Goal: Task Accomplishment & Management: Complete application form

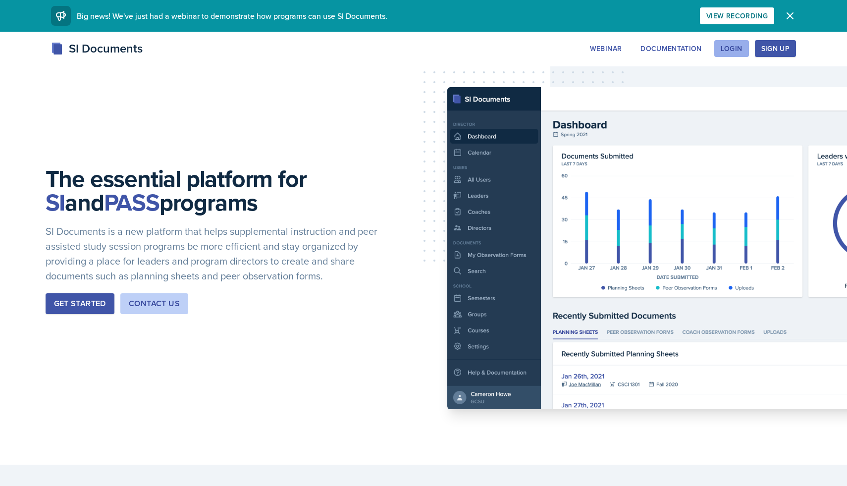
click at [740, 47] on div "Login" at bounding box center [732, 49] width 22 height 8
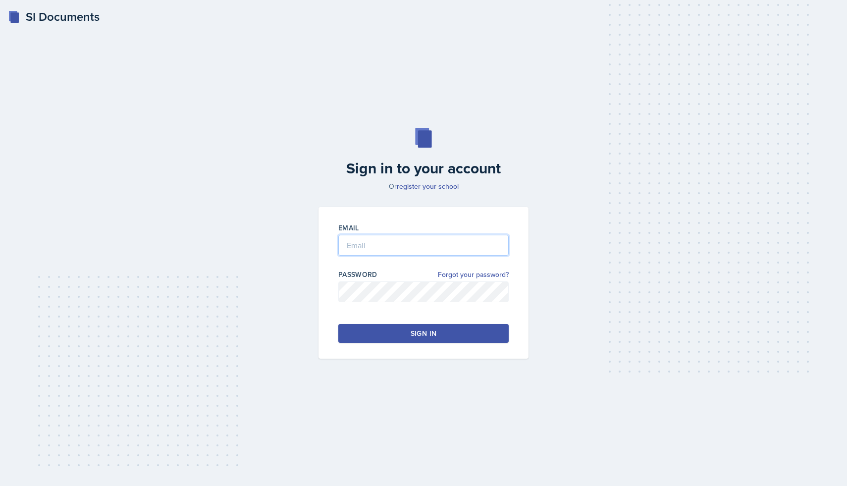
click at [375, 244] on input "email" at bounding box center [423, 245] width 170 height 21
type input "[EMAIL_ADDRESS][DOMAIN_NAME]"
click at [417, 331] on div "Sign in" at bounding box center [424, 334] width 26 height 10
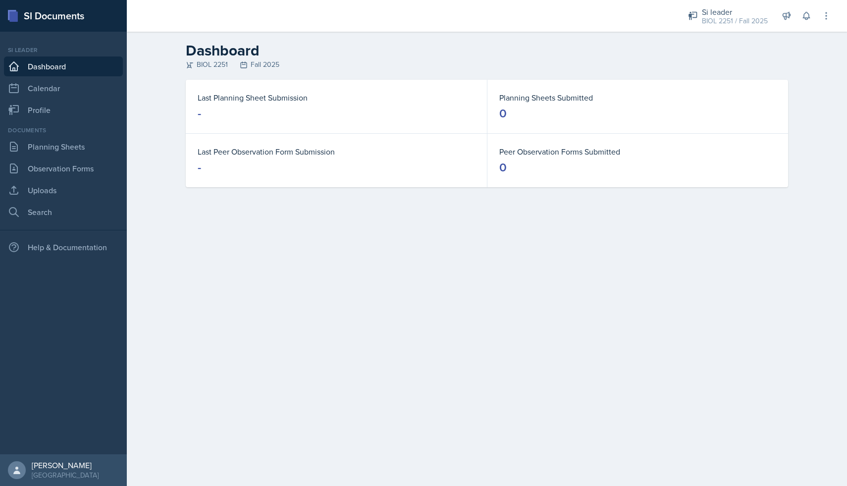
click at [64, 67] on link "Dashboard" at bounding box center [63, 66] width 119 height 20
click at [50, 154] on link "Planning Sheets" at bounding box center [63, 147] width 119 height 20
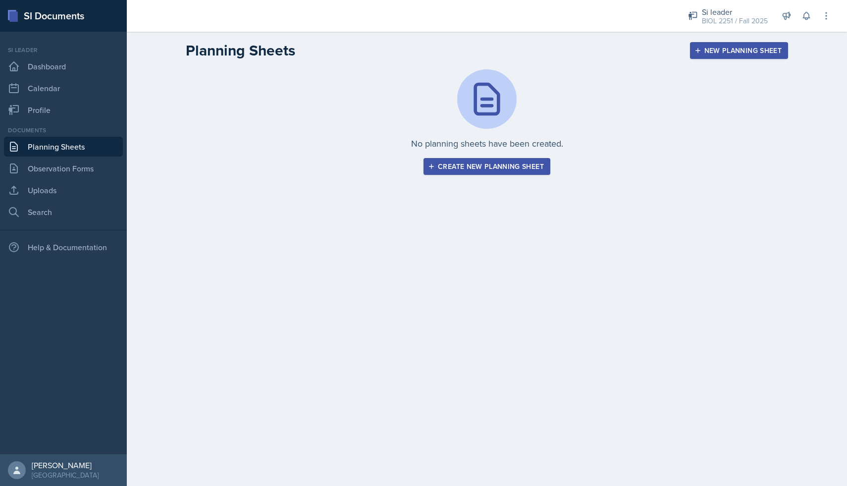
click at [452, 175] on div "No planning sheets have been created. Create new planning sheet" at bounding box center [487, 133] width 634 height 129
click at [452, 171] on button "Create new planning sheet" at bounding box center [487, 166] width 127 height 17
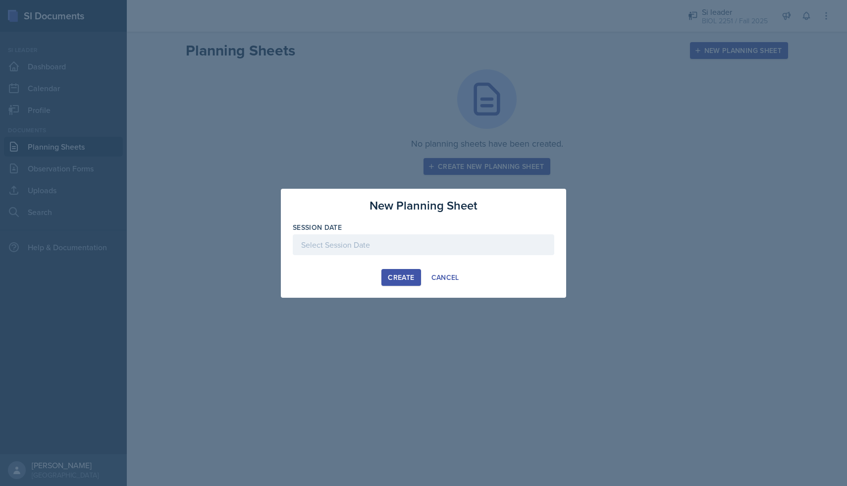
click at [340, 234] on div at bounding box center [424, 244] width 262 height 21
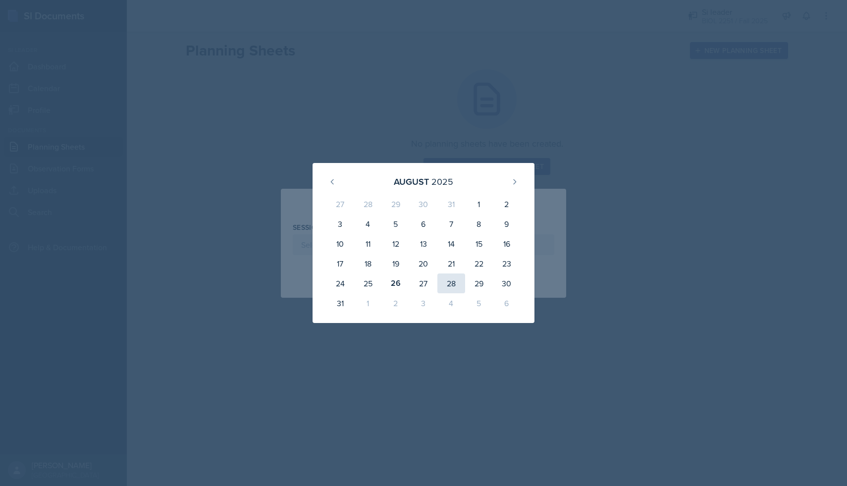
click at [446, 283] on div "28" at bounding box center [452, 284] width 28 height 20
type input "[DATE]"
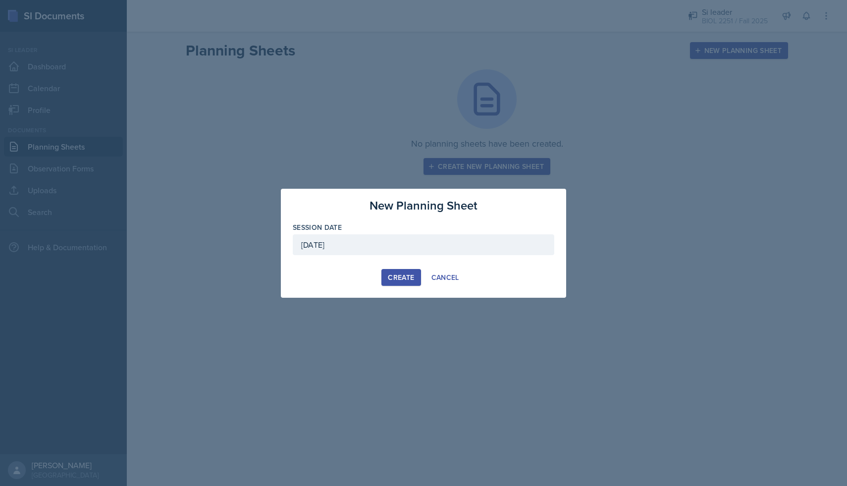
click at [403, 276] on div "Create" at bounding box center [401, 278] width 26 height 8
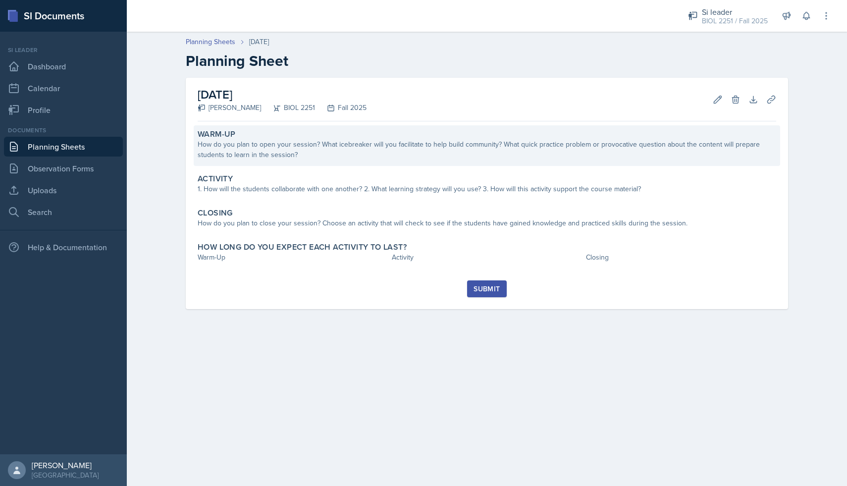
click at [325, 156] on div "How do you plan to open your session? What icebreaker will you facilitate to he…" at bounding box center [487, 149] width 579 height 21
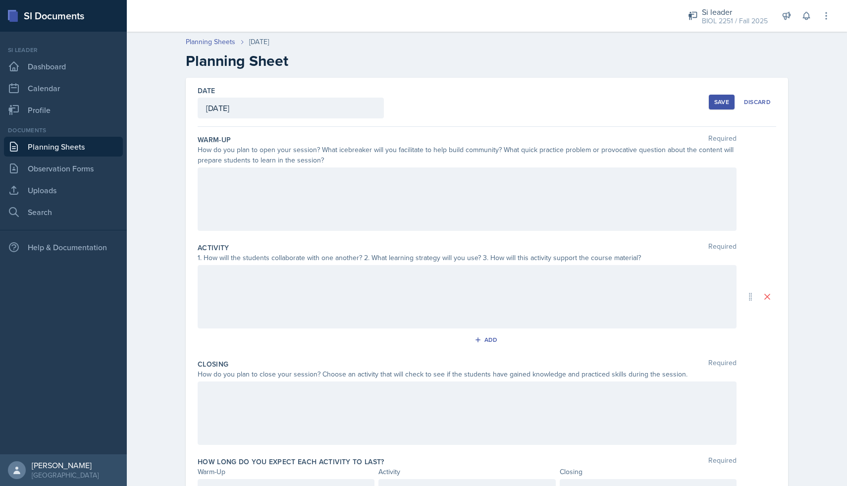
click at [308, 201] on div at bounding box center [467, 199] width 539 height 63
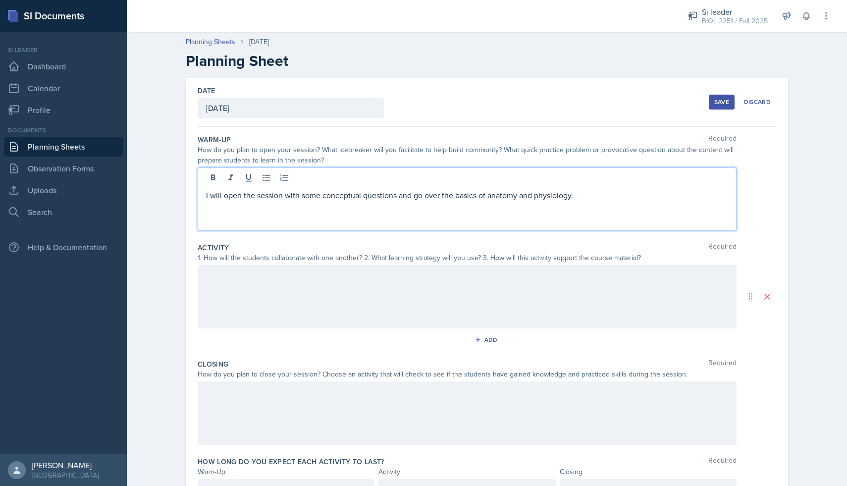
click at [353, 287] on div at bounding box center [467, 296] width 539 height 63
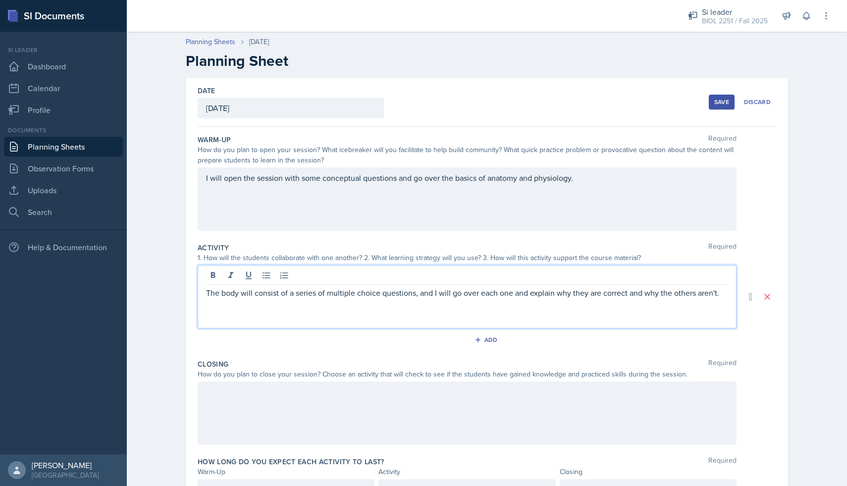
click at [265, 400] on div at bounding box center [467, 413] width 539 height 63
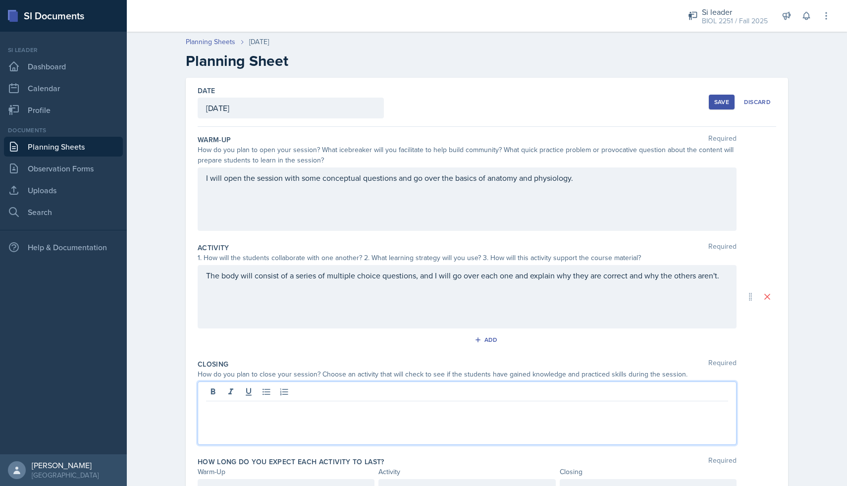
click at [720, 273] on div "The body will consist of a series of multiple choice questions, and I will go o…" at bounding box center [467, 296] width 539 height 63
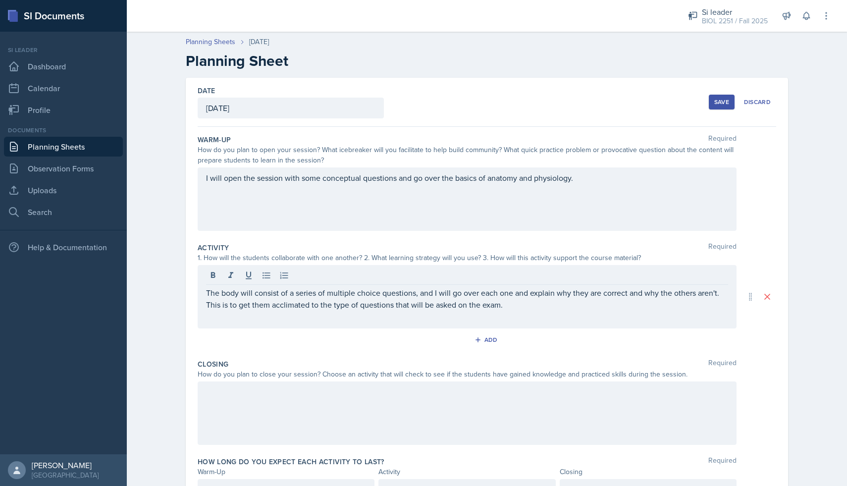
click at [497, 398] on div at bounding box center [467, 413] width 539 height 63
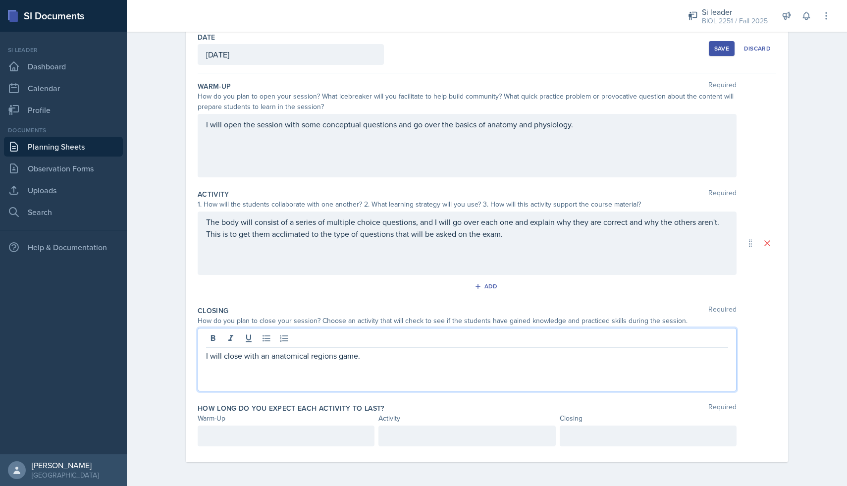
click at [261, 430] on div at bounding box center [286, 436] width 177 height 21
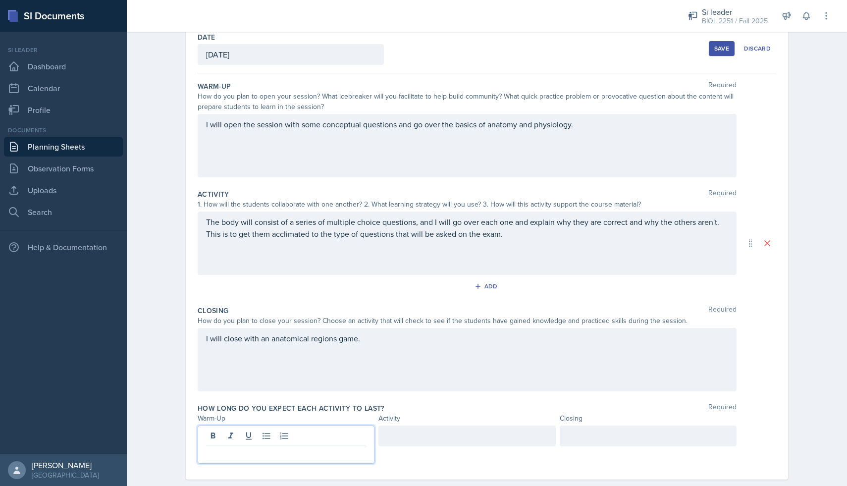
scroll to position [71, 0]
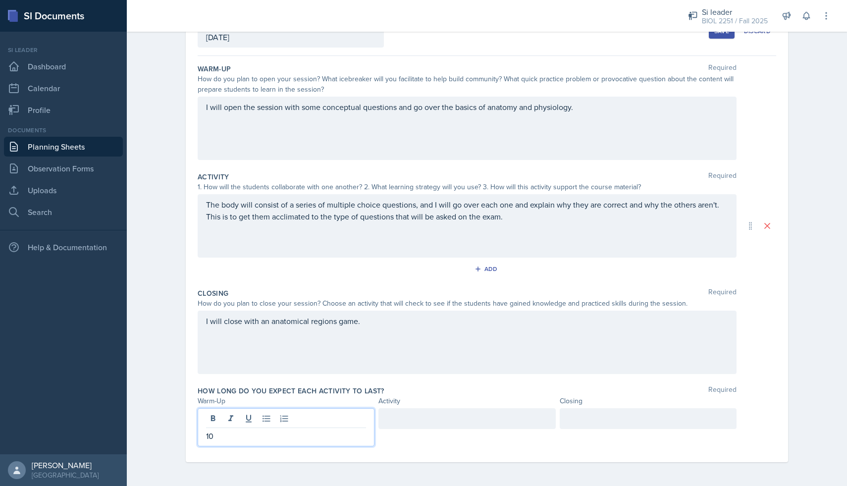
click at [403, 417] on div at bounding box center [467, 418] width 177 height 21
click at [599, 426] on div at bounding box center [648, 418] width 177 height 21
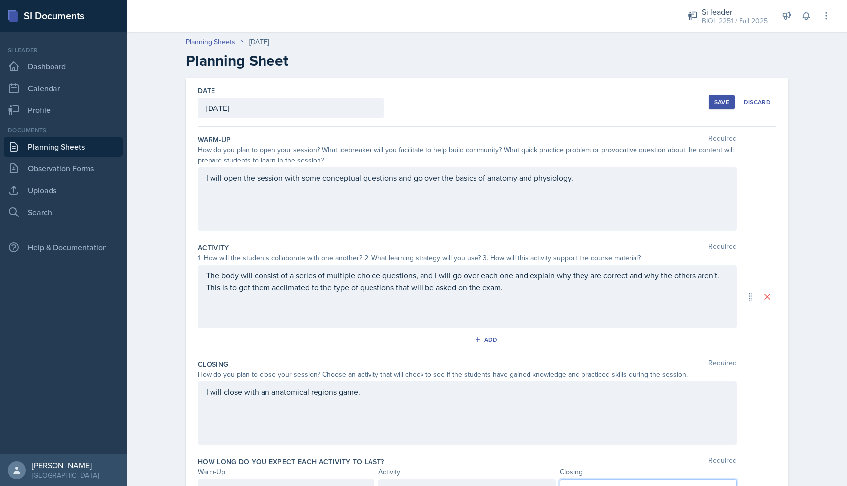
click at [721, 100] on div "Save" at bounding box center [722, 102] width 15 height 8
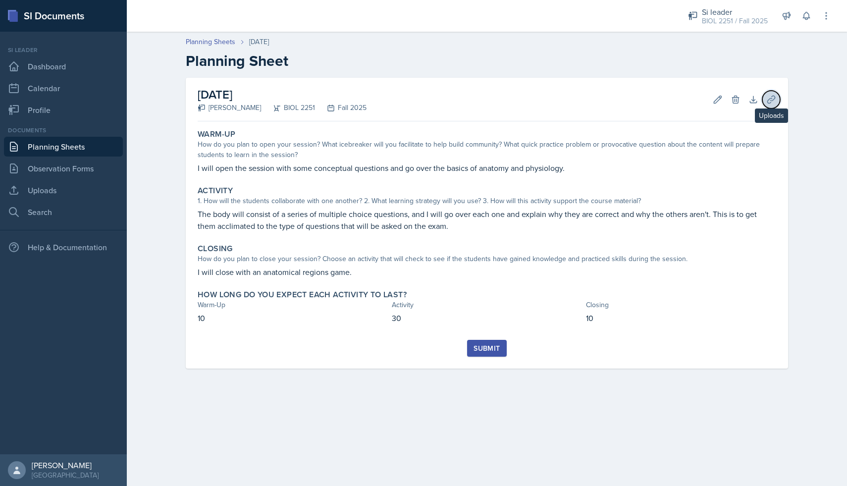
click at [769, 101] on icon at bounding box center [772, 100] width 10 height 10
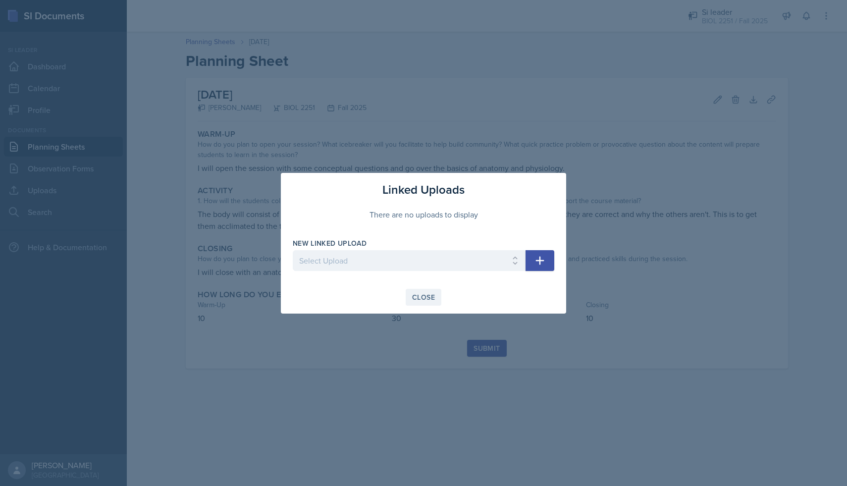
click at [441, 297] on button "Close" at bounding box center [424, 297] width 36 height 17
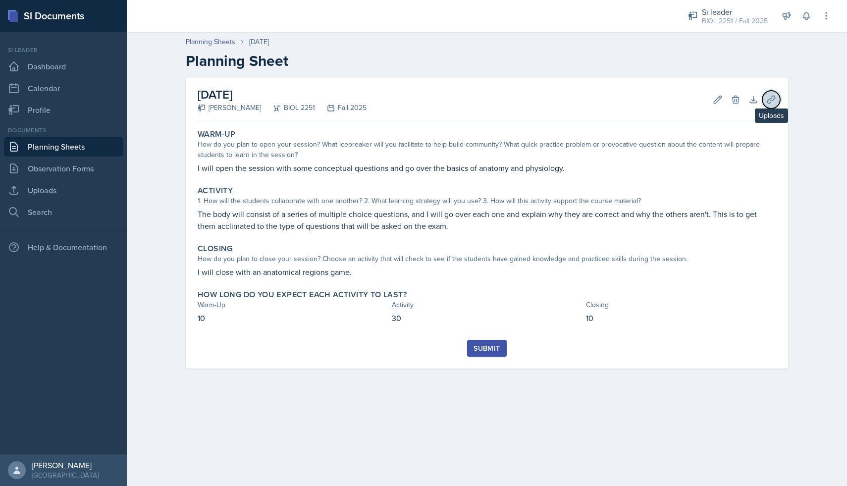
click at [768, 102] on icon at bounding box center [772, 100] width 10 height 10
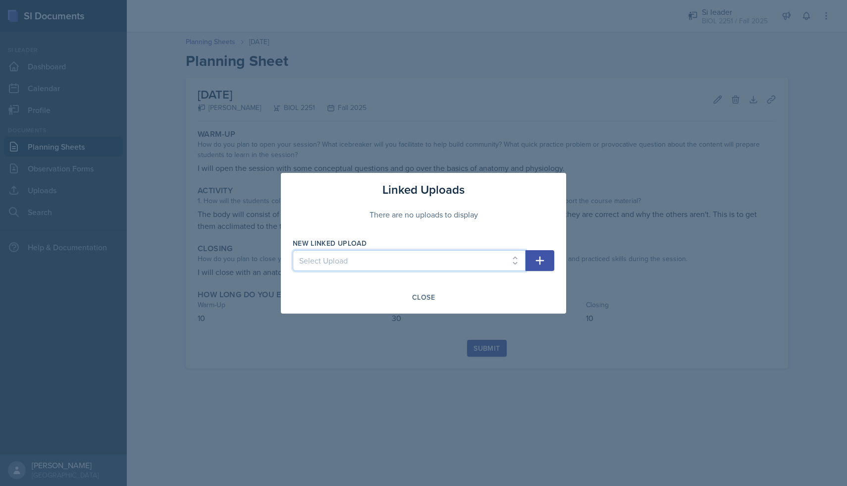
click at [406, 266] on select "Select Upload" at bounding box center [409, 260] width 233 height 21
click at [424, 301] on div "Close" at bounding box center [423, 297] width 23 height 8
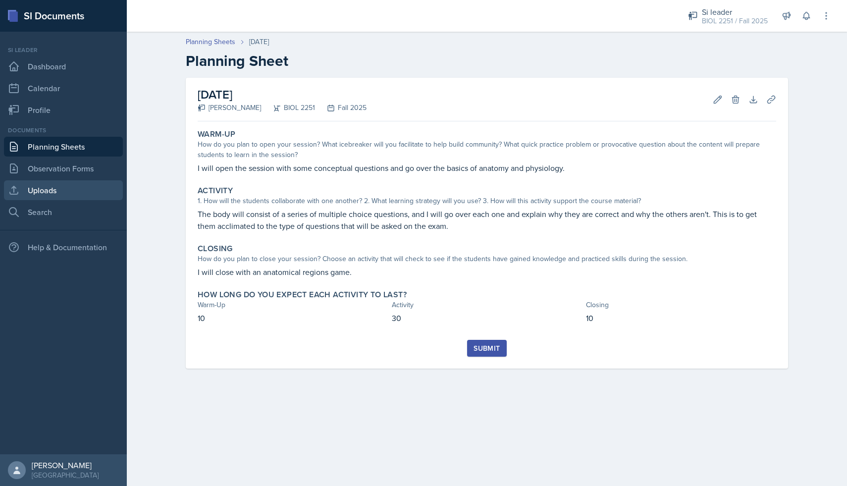
click at [52, 186] on link "Uploads" at bounding box center [63, 190] width 119 height 20
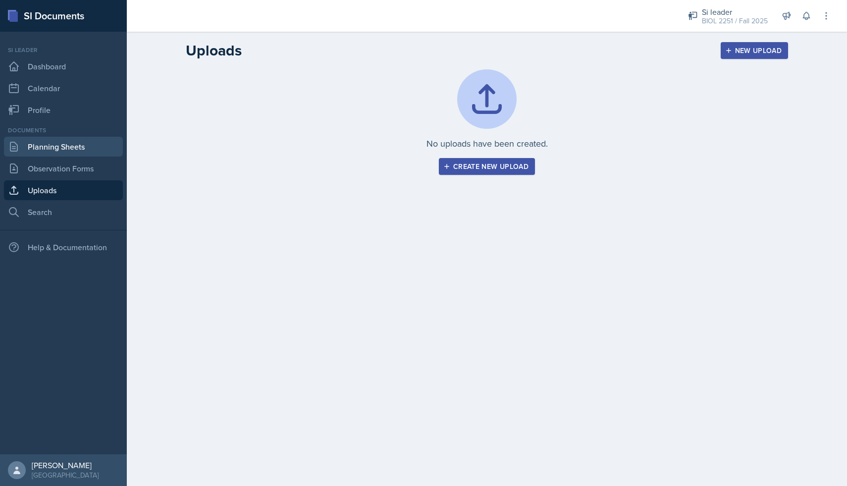
click at [53, 154] on link "Planning Sheets" at bounding box center [63, 147] width 119 height 20
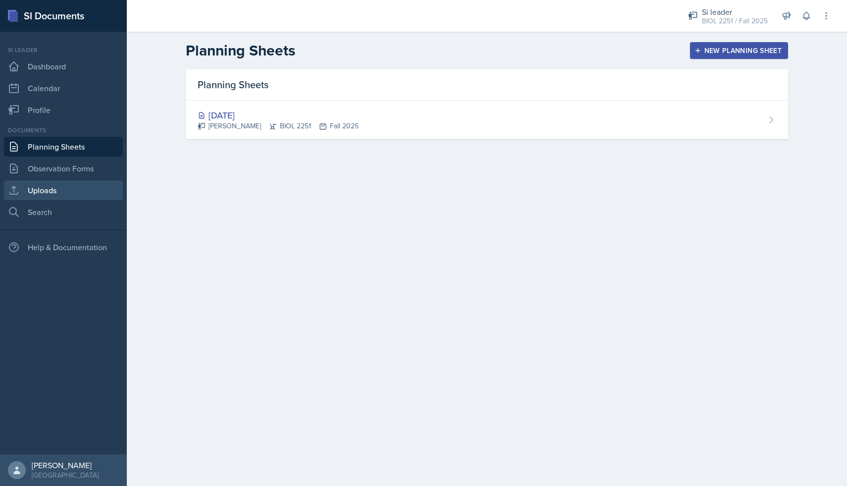
click at [52, 195] on link "Uploads" at bounding box center [63, 190] width 119 height 20
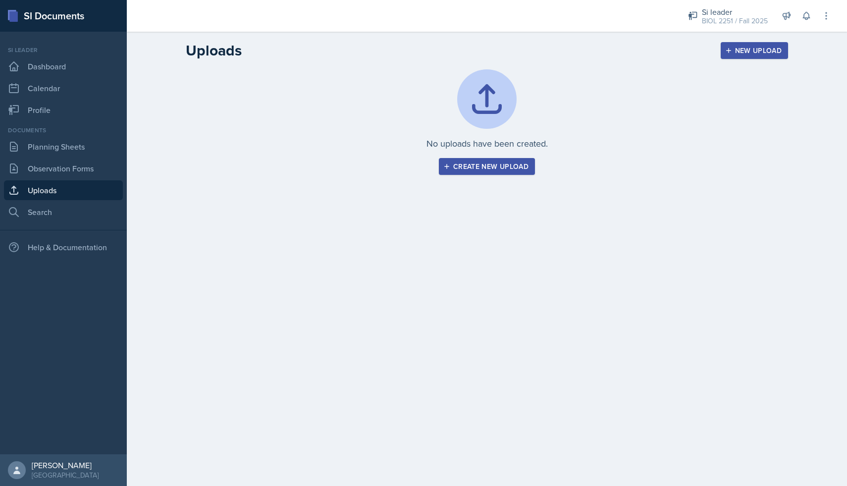
click at [495, 164] on div "Create new upload" at bounding box center [487, 167] width 83 height 8
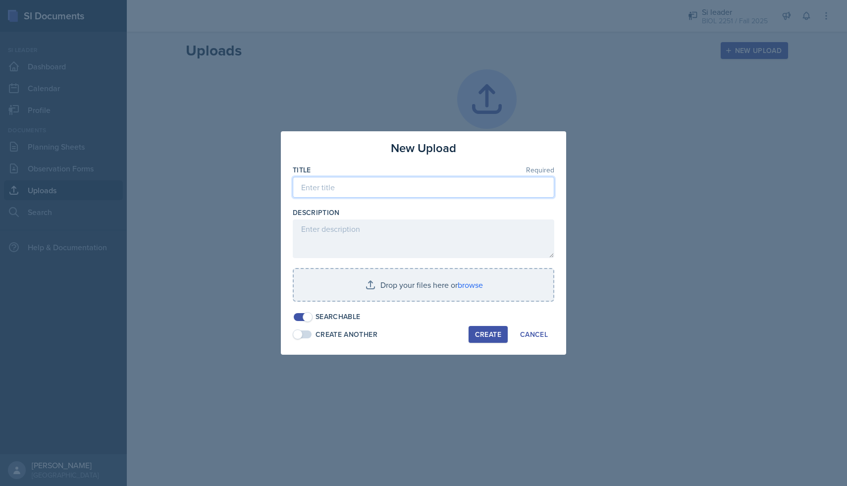
click at [337, 191] on input at bounding box center [424, 187] width 262 height 21
type input "SI doc 1"
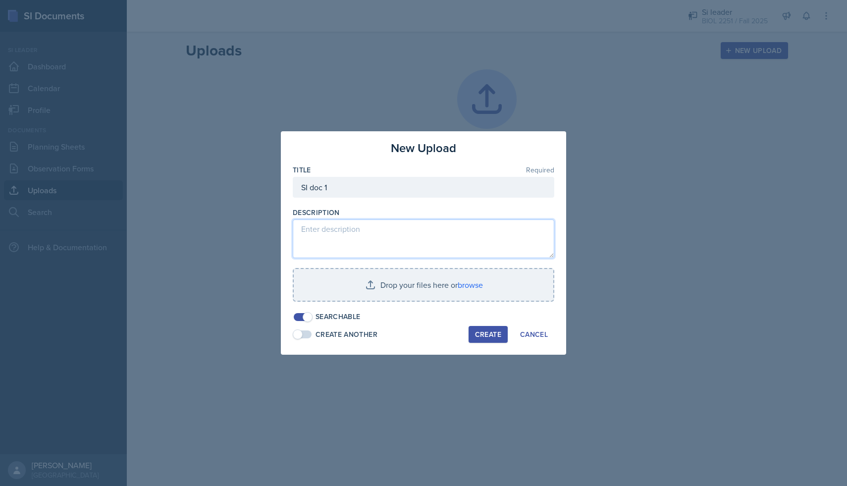
click at [336, 248] on textarea at bounding box center [424, 239] width 262 height 39
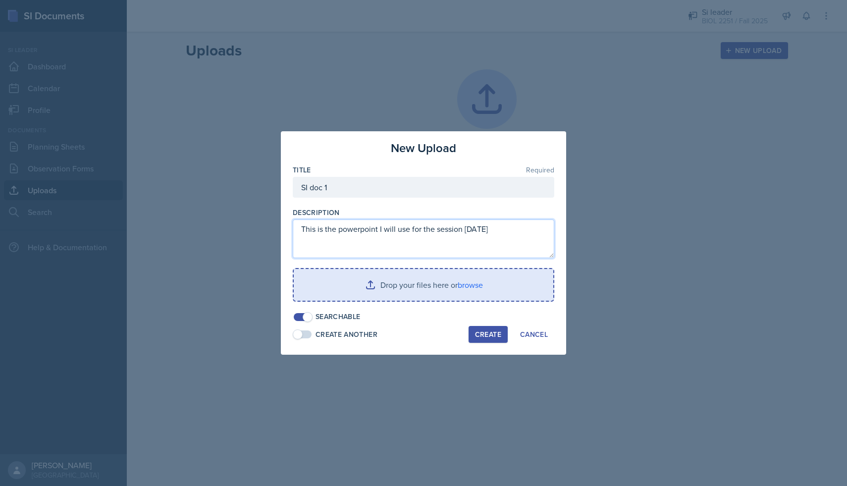
type textarea "This is the powerpoint I will use for the session [DATE]"
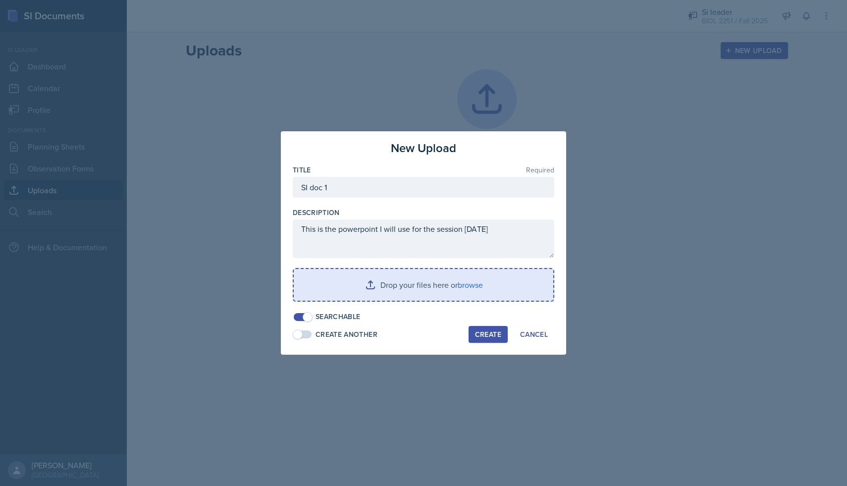
click at [379, 291] on input "file" at bounding box center [424, 285] width 260 height 32
click at [350, 286] on input "file" at bounding box center [424, 285] width 260 height 32
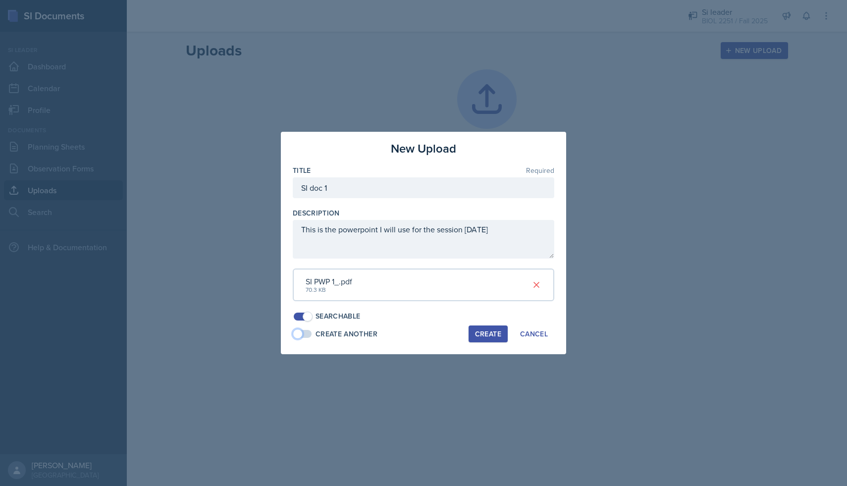
click at [304, 334] on span at bounding box center [303, 334] width 18 height 8
click at [304, 334] on span at bounding box center [308, 334] width 10 height 10
click at [478, 333] on div "Create" at bounding box center [488, 334] width 26 height 8
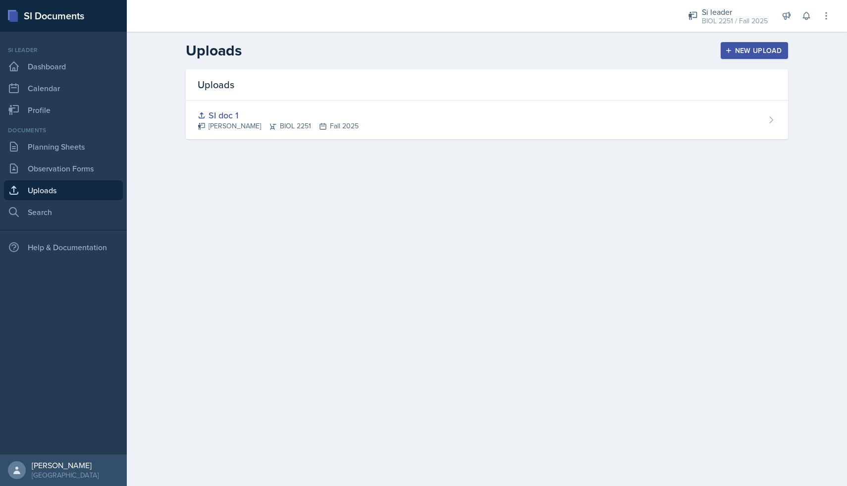
click at [734, 46] on button "New Upload" at bounding box center [755, 50] width 68 height 17
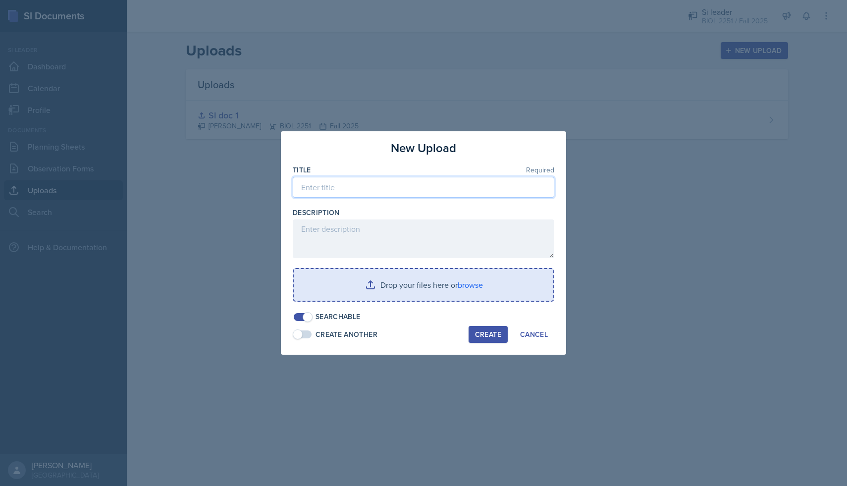
click at [348, 195] on input at bounding box center [424, 187] width 262 height 21
type input "SI session 1 game"
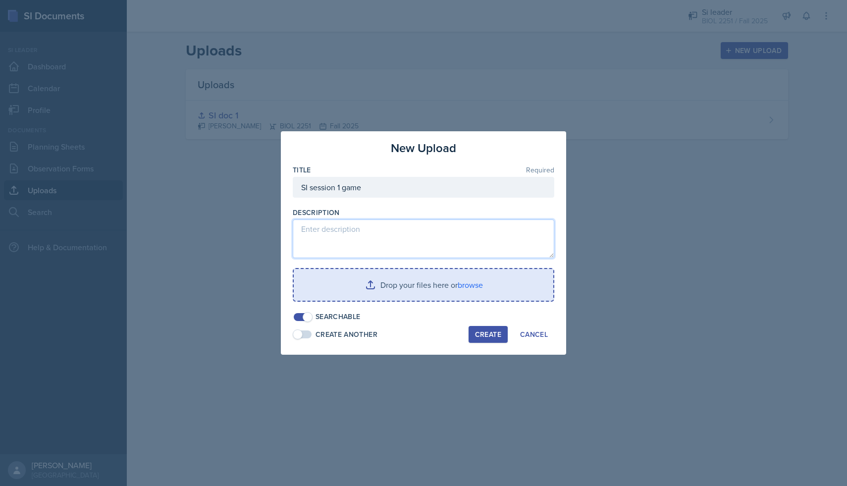
click at [337, 239] on textarea at bounding box center [424, 239] width 262 height 39
type textarea "This is the game I will use"
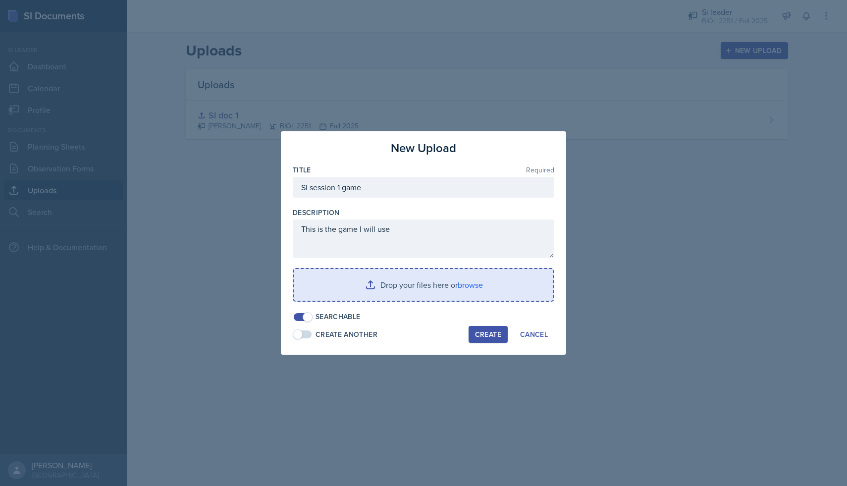
click at [479, 331] on div "Create" at bounding box center [488, 335] width 26 height 8
click at [531, 338] on div "Cancel" at bounding box center [534, 335] width 28 height 8
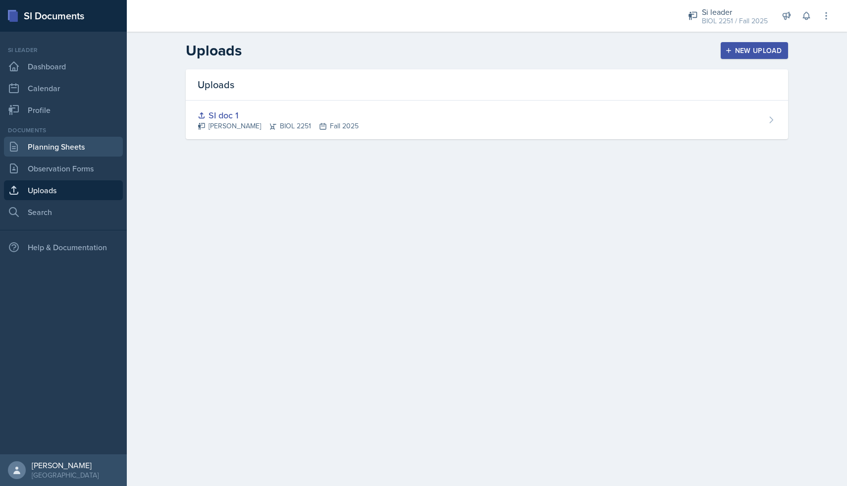
click at [53, 145] on link "Planning Sheets" at bounding box center [63, 147] width 119 height 20
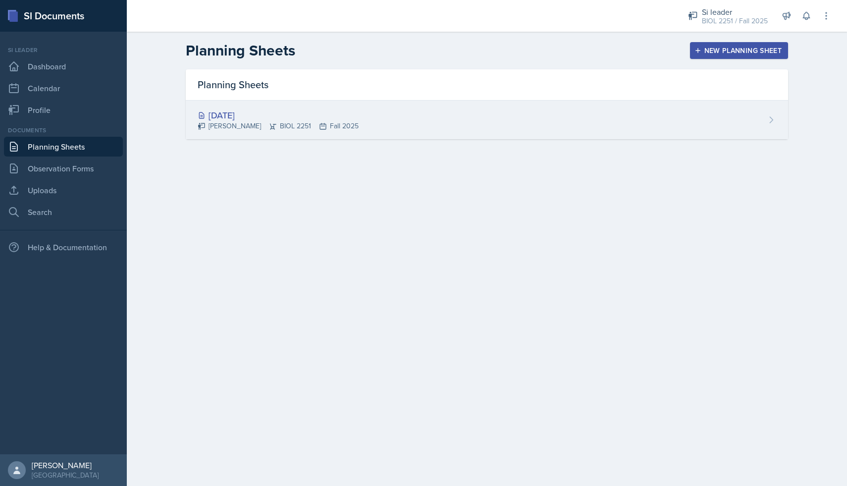
click at [325, 138] on div "[DATE] [PERSON_NAME] BIOL 2251 Fall 2025" at bounding box center [487, 120] width 603 height 39
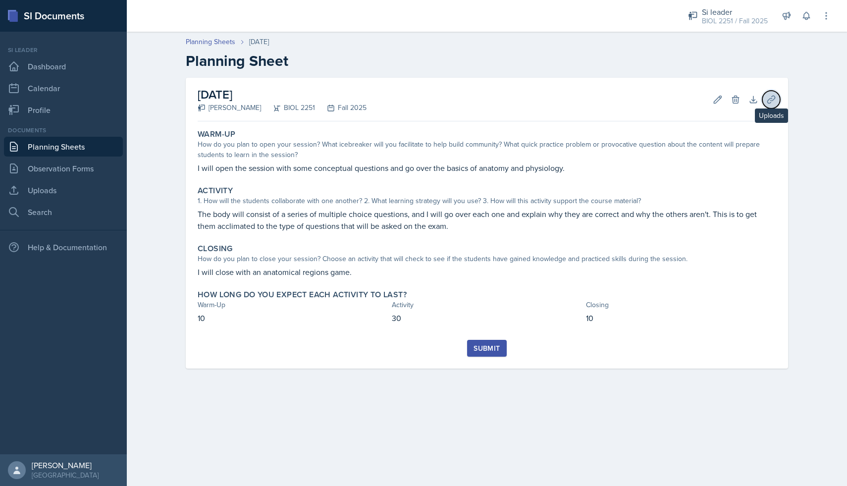
click at [770, 99] on icon at bounding box center [772, 100] width 10 height 10
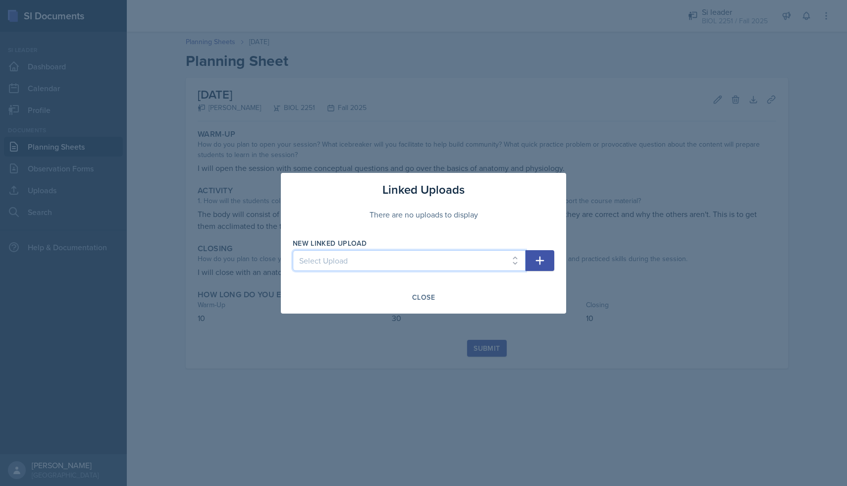
click at [403, 257] on select "Select Upload SI doc 1" at bounding box center [409, 260] width 233 height 21
select select "73c5795c-4e47-47af-9510-3df0c6de52ca"
click at [546, 264] on button "button" at bounding box center [540, 260] width 29 height 21
select select
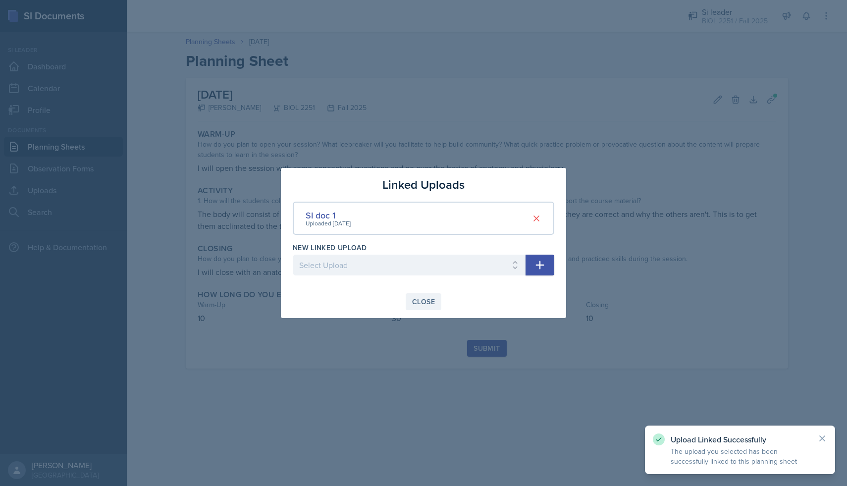
click at [420, 300] on div "Close" at bounding box center [423, 302] width 23 height 8
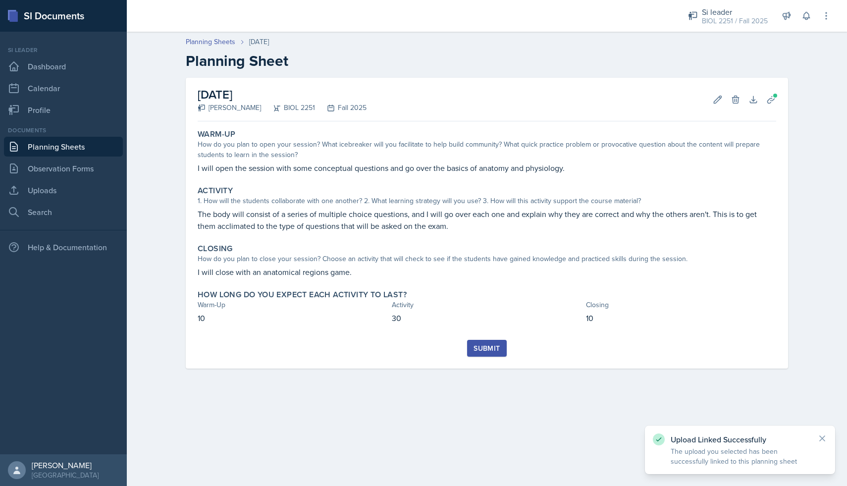
click at [481, 348] on div "Submit" at bounding box center [487, 348] width 26 height 8
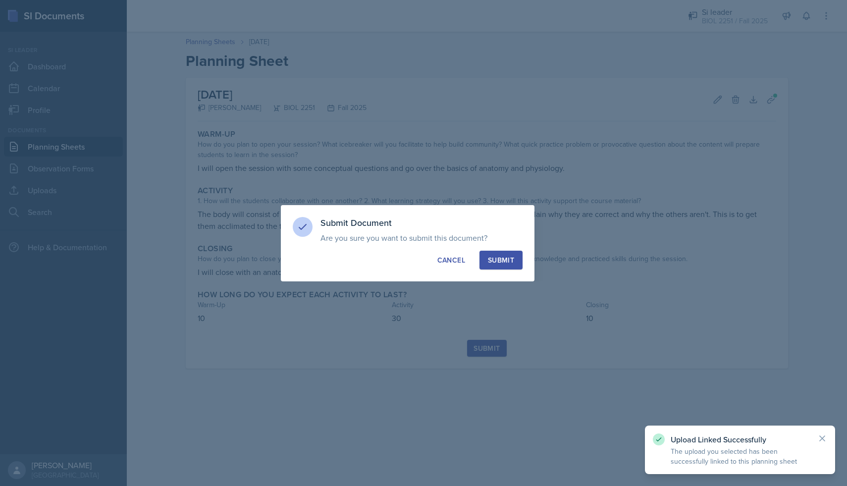
click at [506, 259] on div "Submit" at bounding box center [501, 260] width 26 height 10
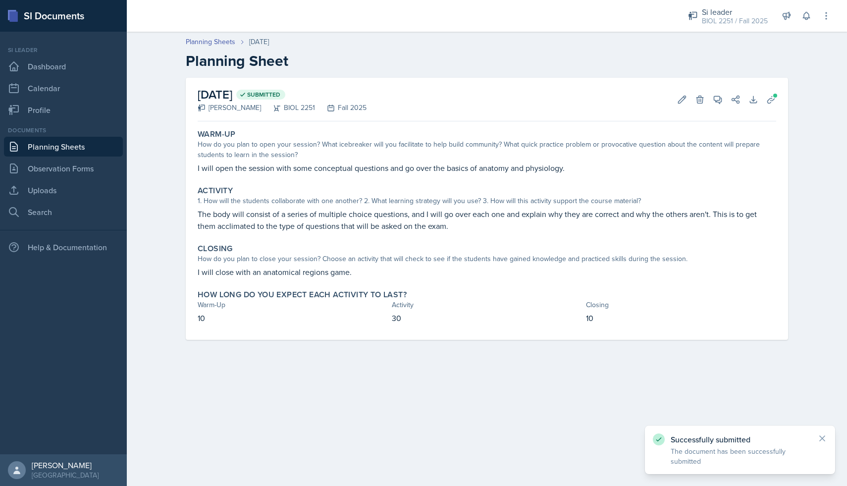
click at [51, 150] on link "Planning Sheets" at bounding box center [63, 147] width 119 height 20
